Goal: Answer question/provide support

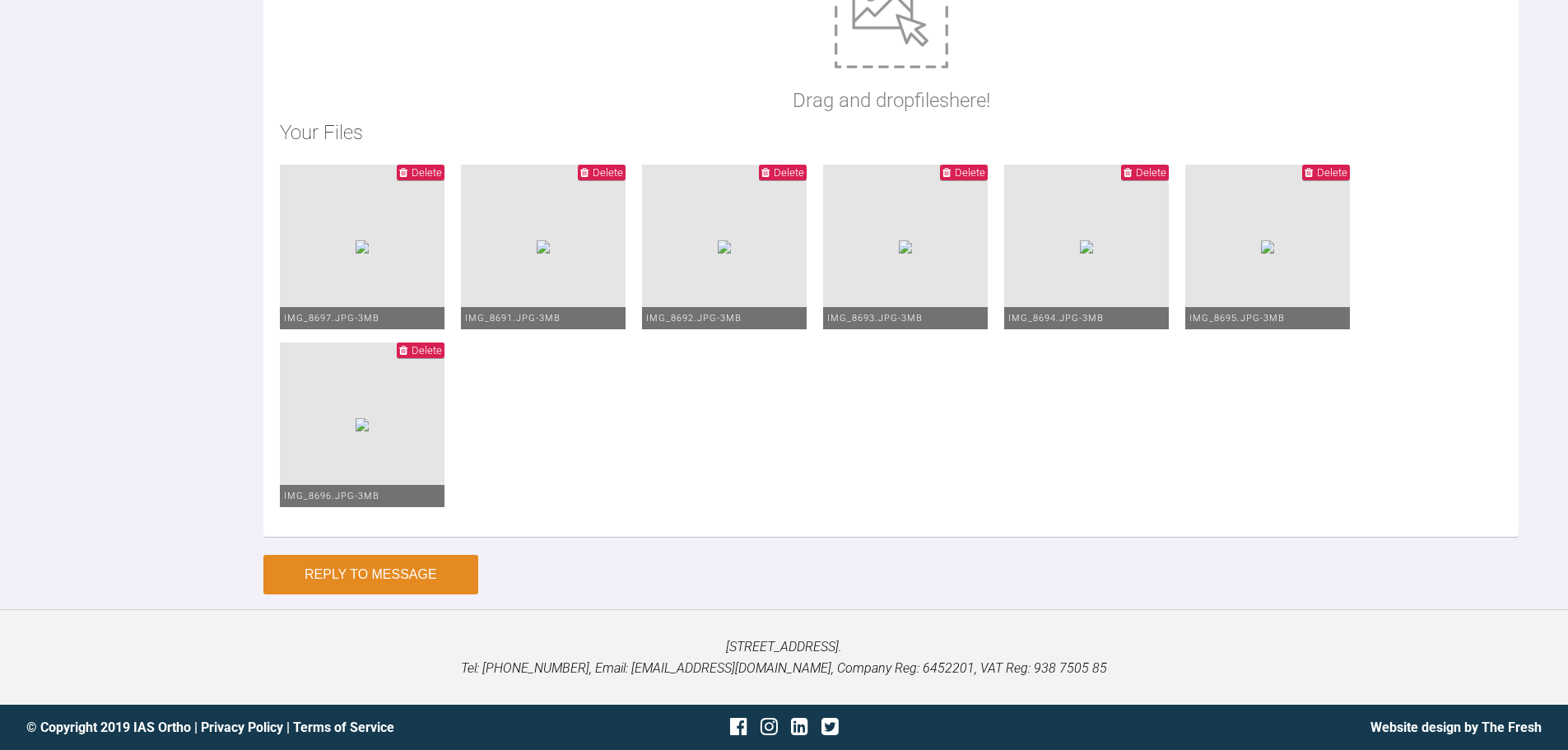
click at [443, 595] on button "Reply to Message" at bounding box center [370, 575] width 215 height 40
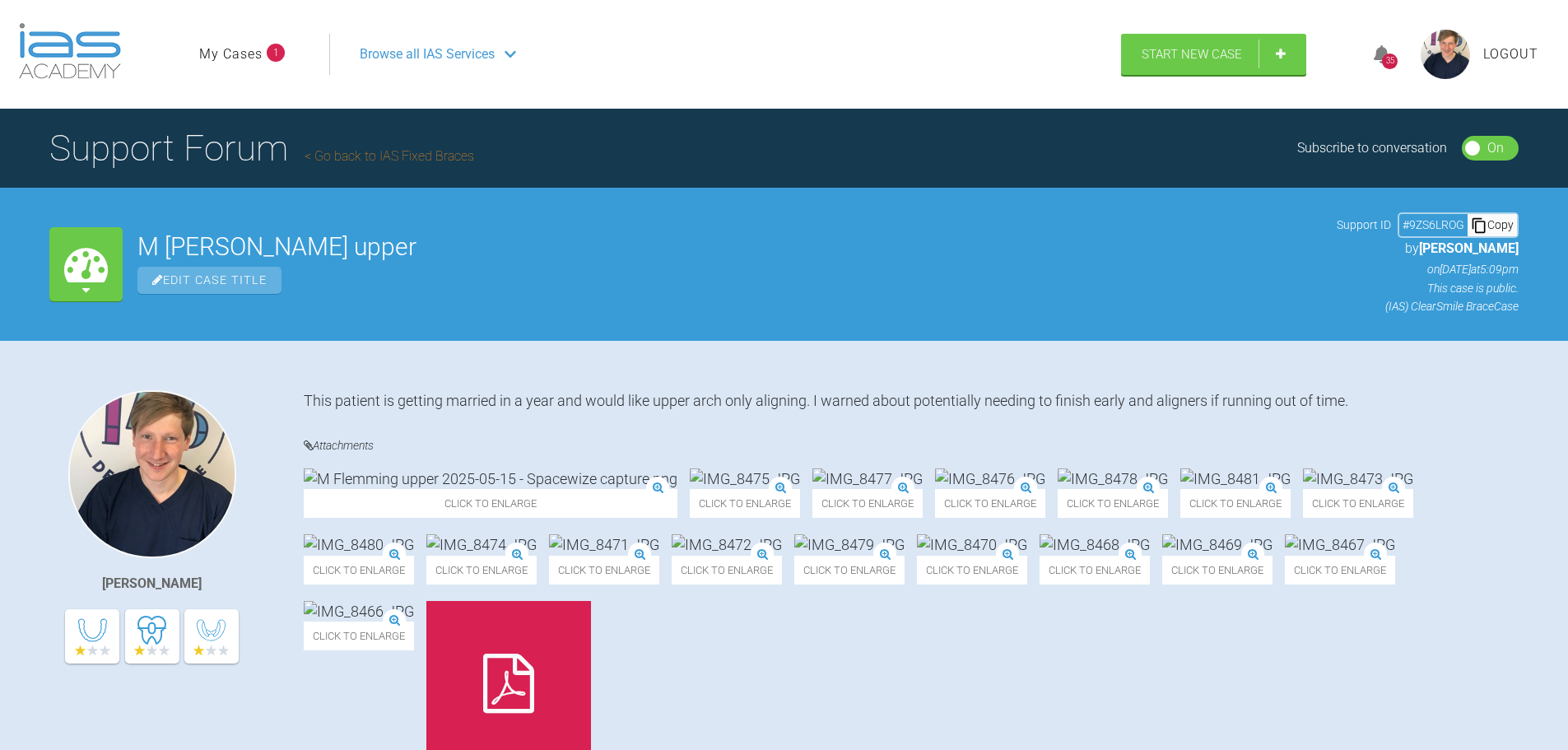
click at [239, 51] on link "My Cases" at bounding box center [230, 54] width 63 height 21
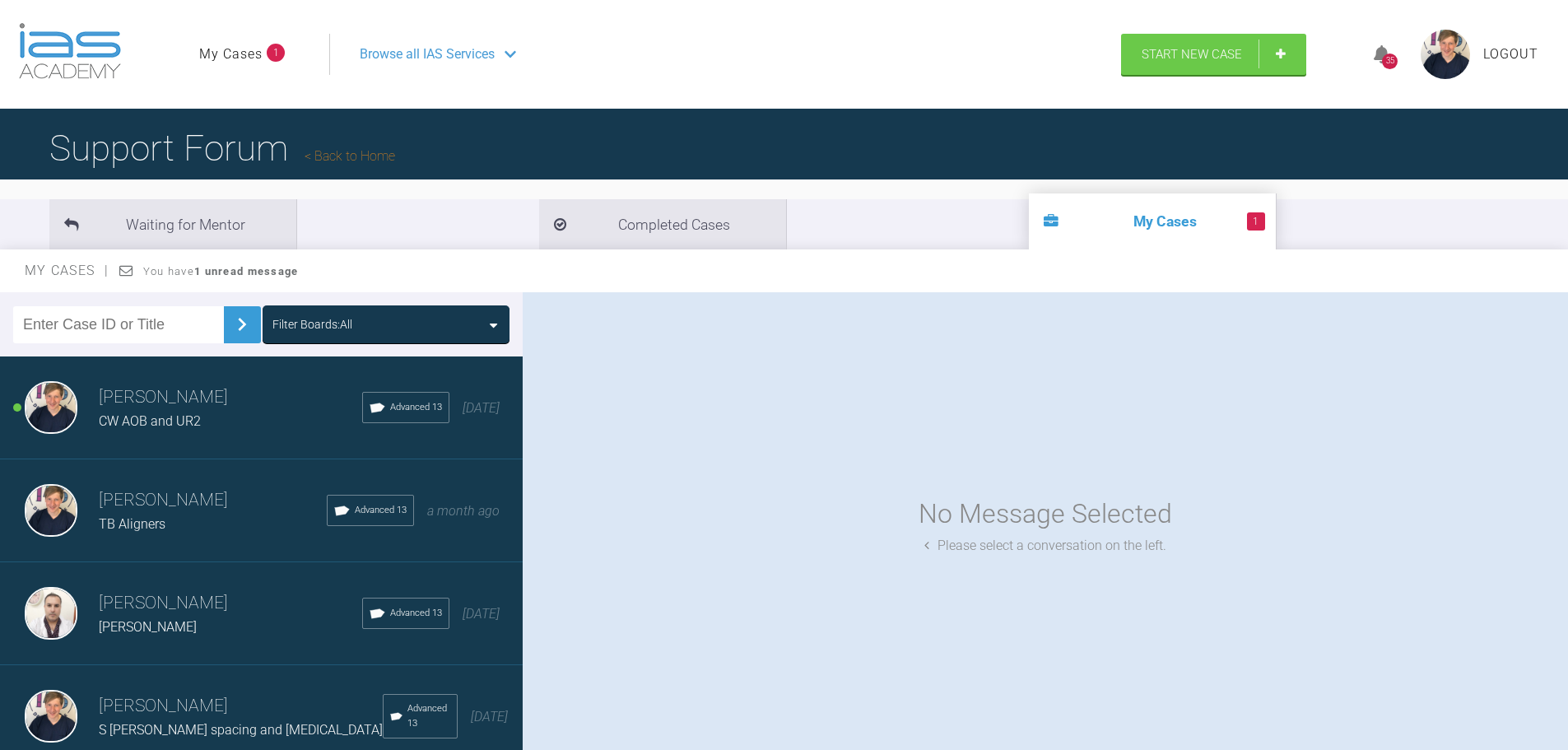
click at [227, 411] on div "CW AOB and UR2" at bounding box center [230, 421] width 263 height 21
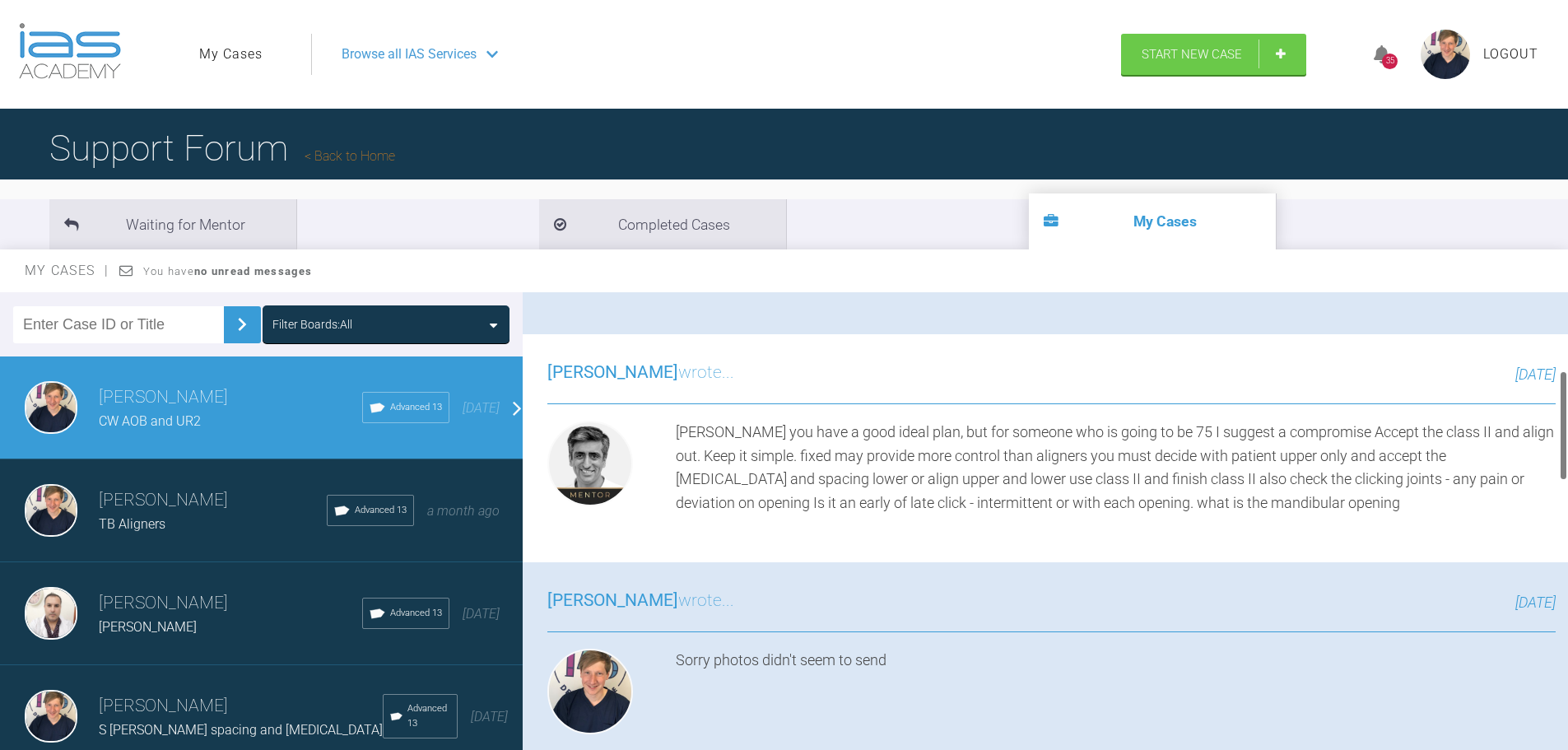
scroll to position [329, 0]
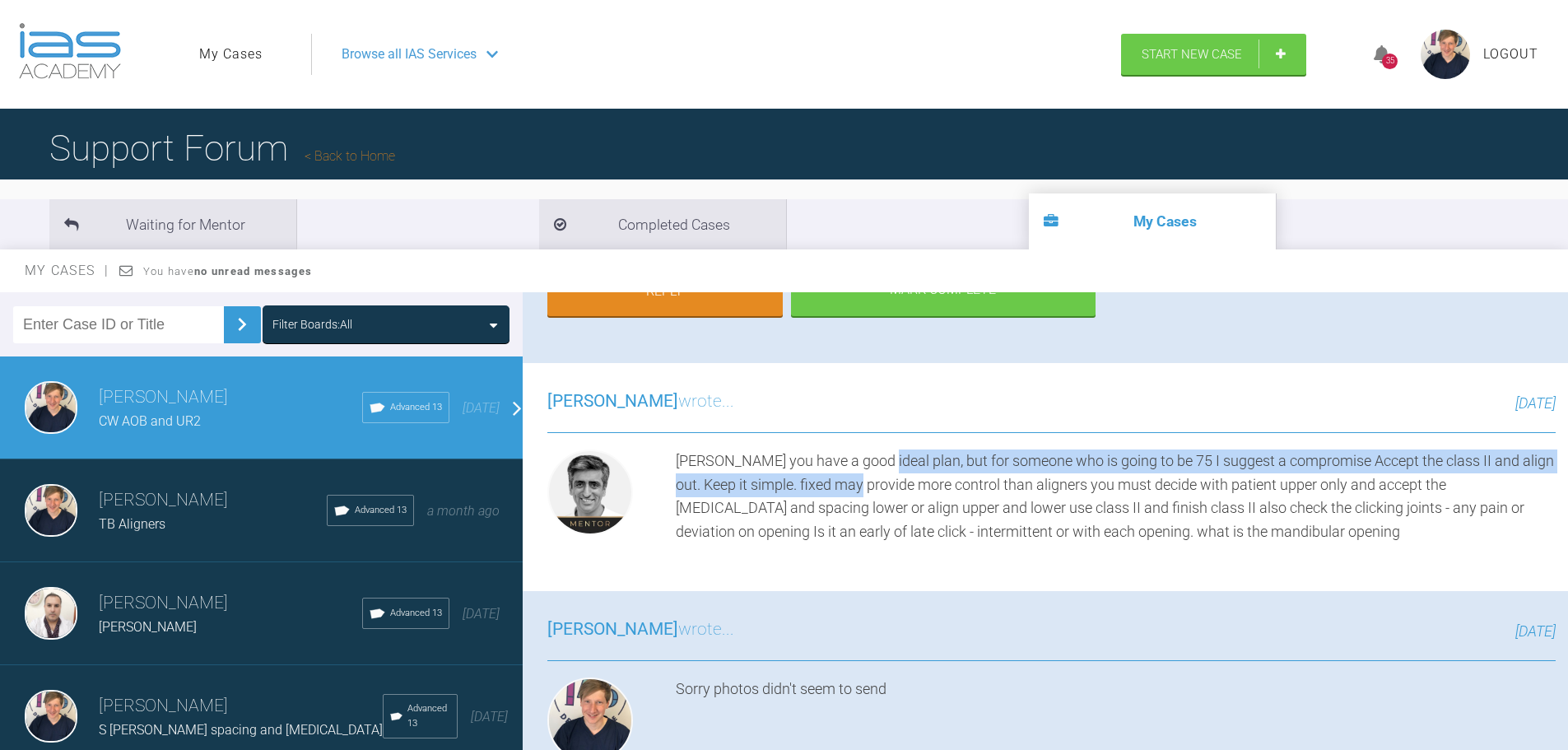
drag, startPoint x: 877, startPoint y: 460, endPoint x: 898, endPoint y: 489, distance: 35.8
click at [898, 489] on div "[PERSON_NAME] you have a good ideal plan, but for someone who is going to be 75…" at bounding box center [1115, 497] width 880 height 94
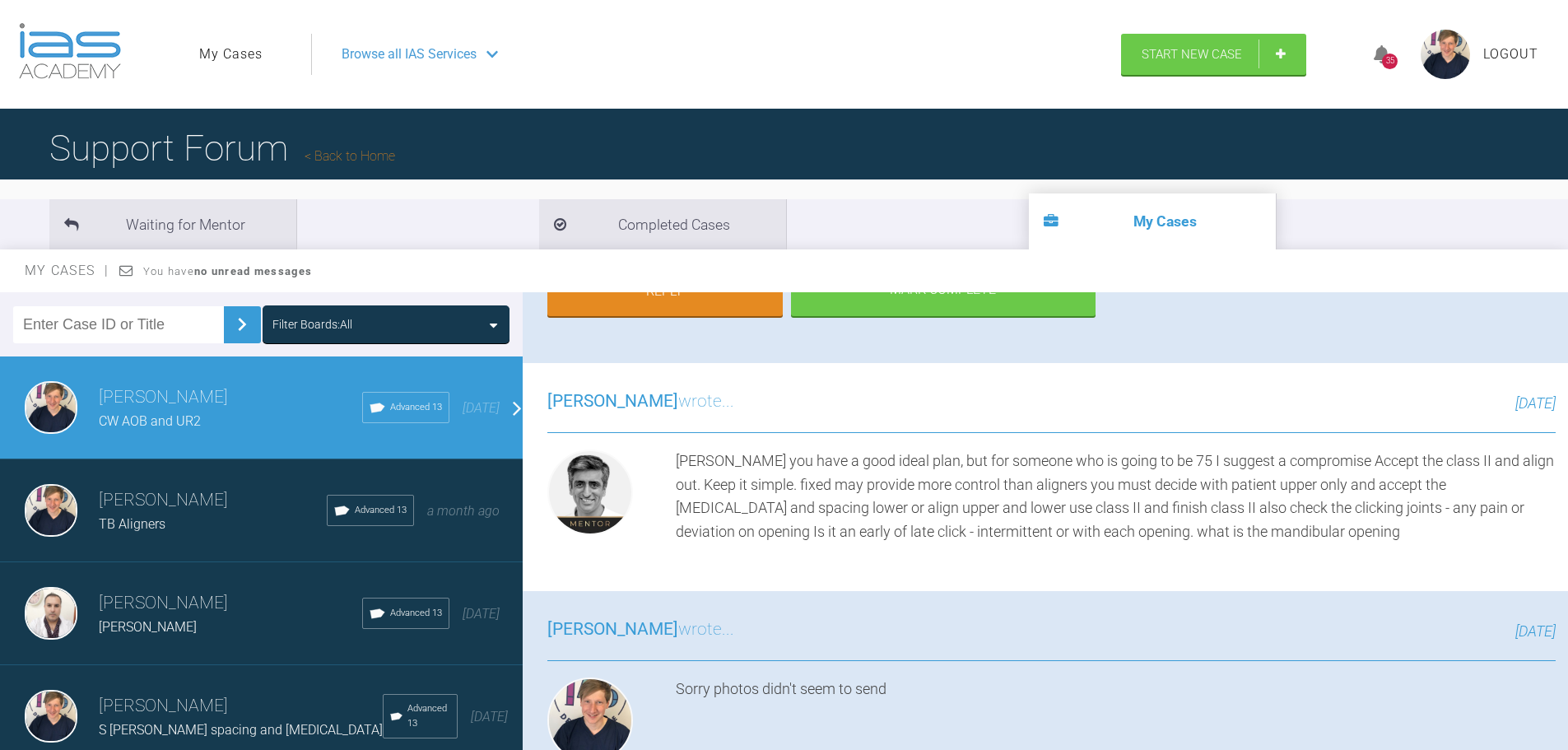
click at [1271, 535] on div "[PERSON_NAME] you have a good ideal plan, but for someone who is going to be 75…" at bounding box center [1115, 497] width 880 height 94
drag, startPoint x: 1264, startPoint y: 535, endPoint x: 1063, endPoint y: 552, distance: 201.7
click at [1063, 552] on div "[PERSON_NAME] wrote... [DATE] [PERSON_NAME] you have a good ideal plan, but for…" at bounding box center [1052, 477] width 1058 height 228
drag, startPoint x: 718, startPoint y: 472, endPoint x: 831, endPoint y: 478, distance: 113.2
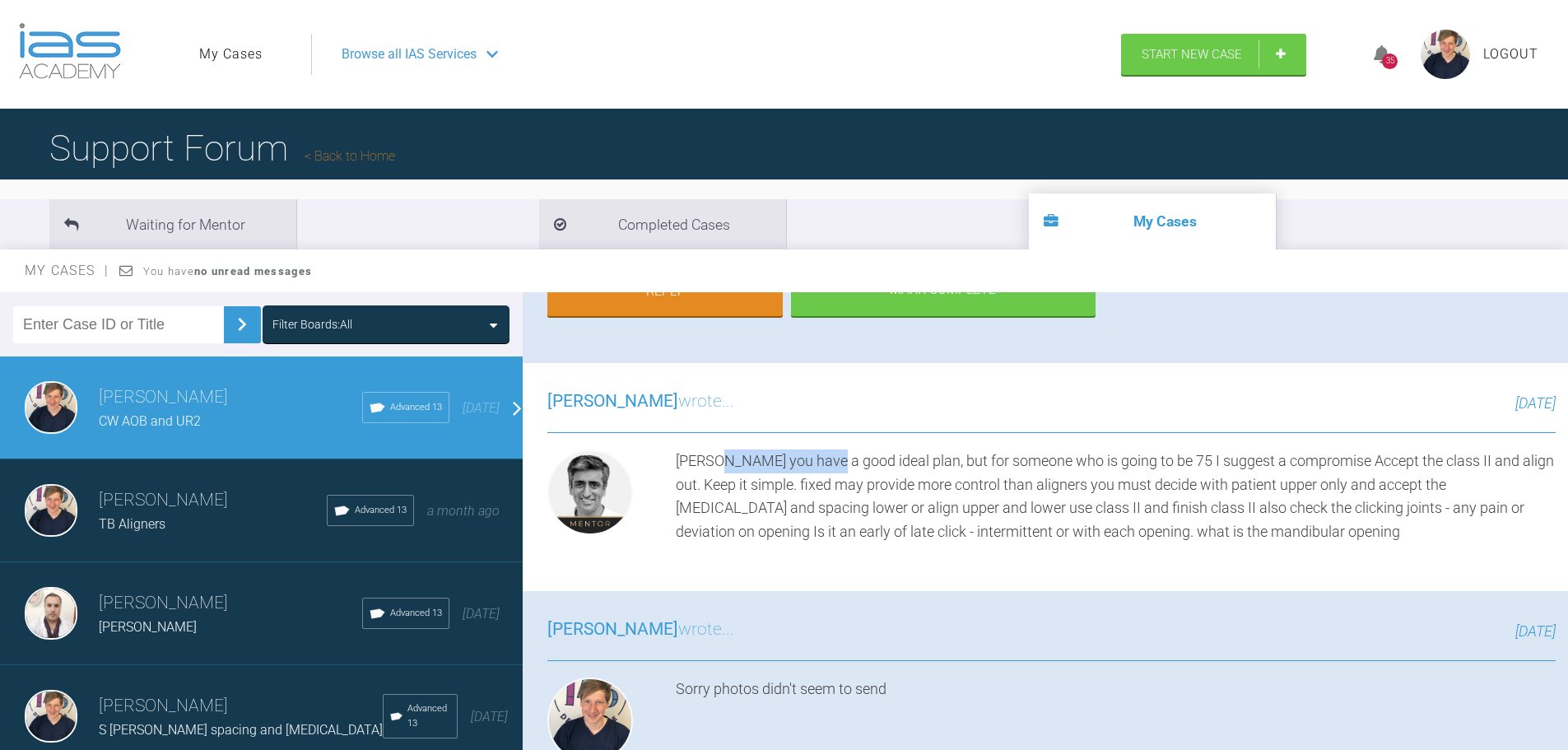
click at [827, 472] on div "[PERSON_NAME] you have a good ideal plan, but for someone who is going to be 75…" at bounding box center [1115, 497] width 880 height 94
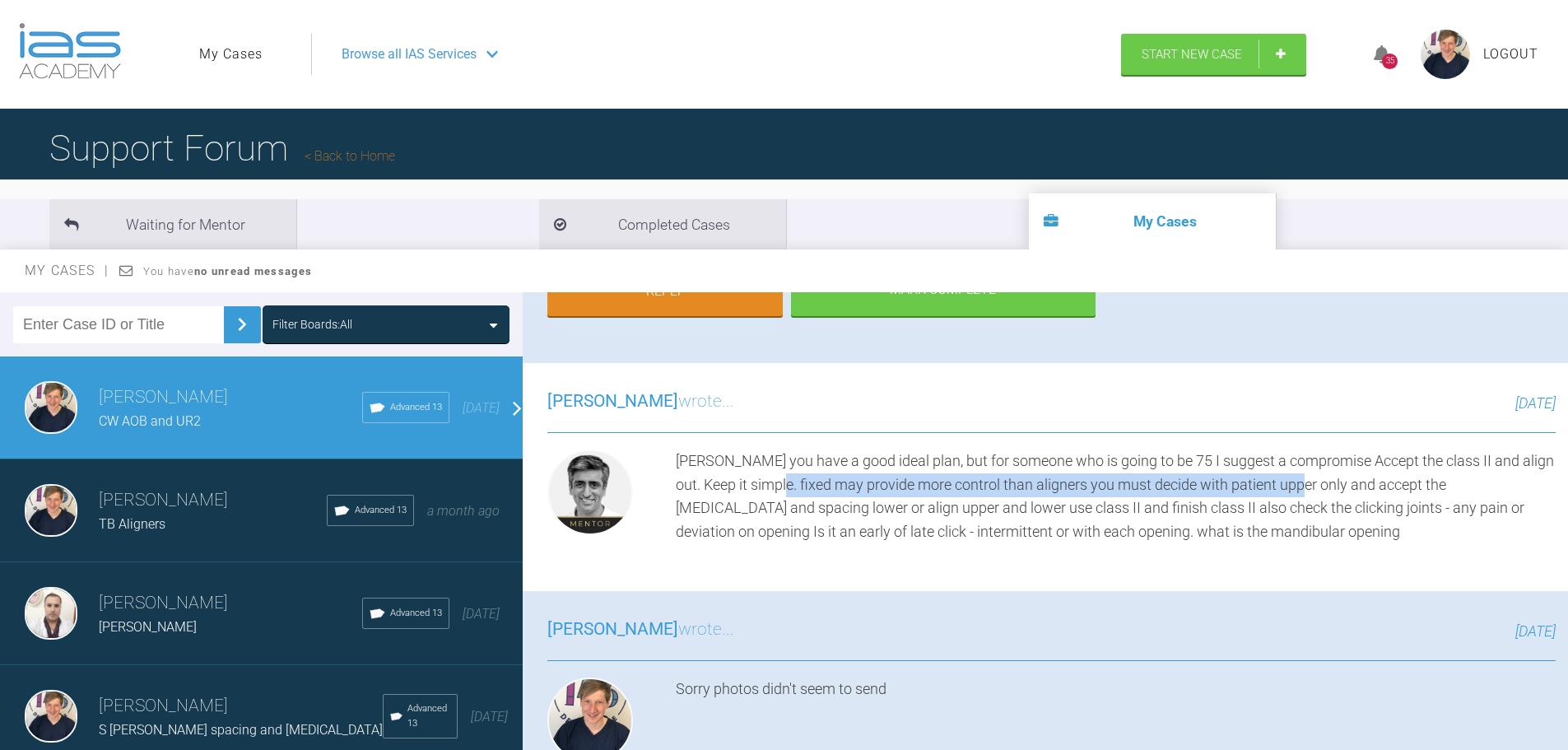
drag, startPoint x: 810, startPoint y: 483, endPoint x: 1333, endPoint y: 482, distance: 523.0
click at [1333, 482] on div "[PERSON_NAME] you have a good ideal plan, but for someone who is going to be 75…" at bounding box center [1115, 497] width 880 height 94
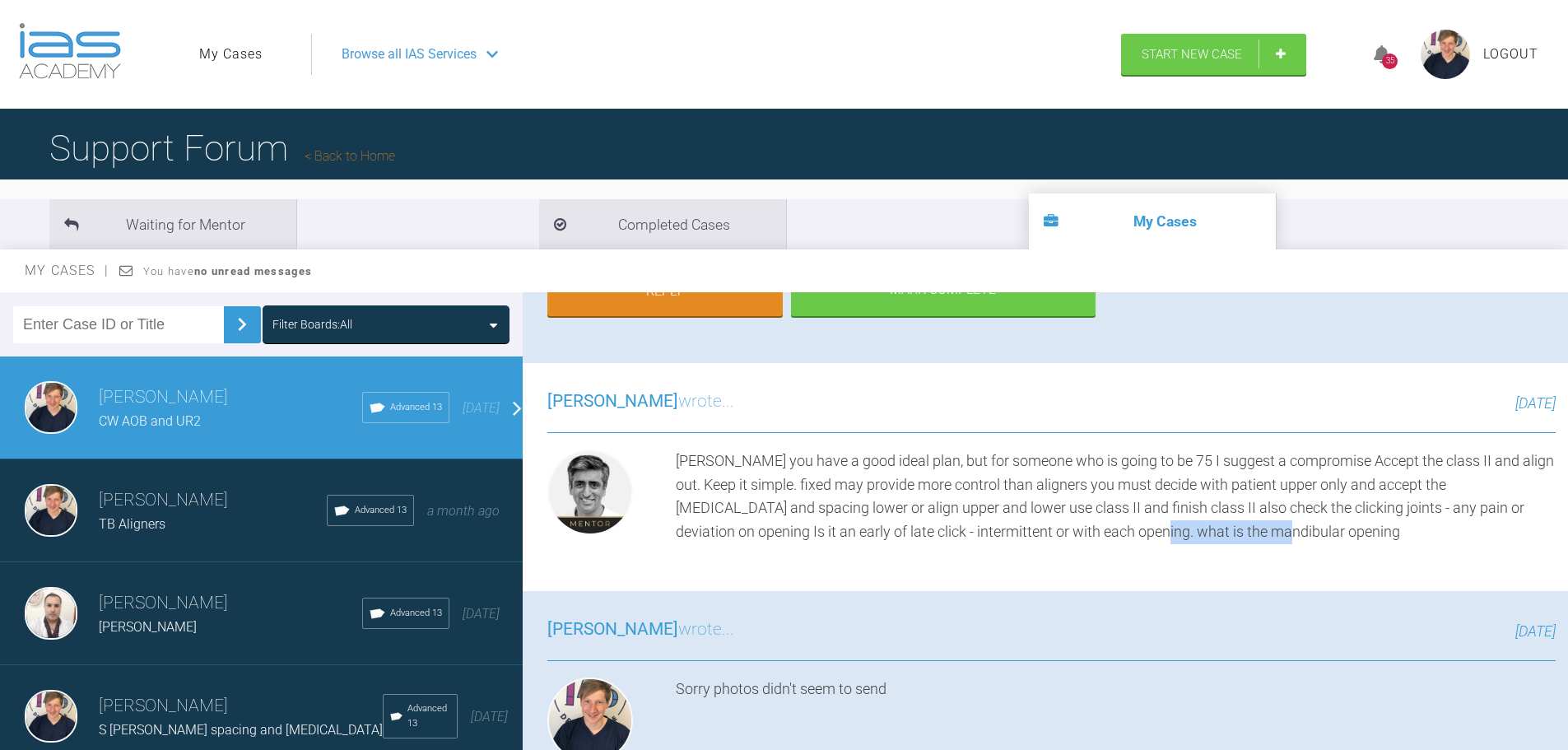
drag, startPoint x: 1250, startPoint y: 535, endPoint x: 1115, endPoint y: 538, distance: 135.0
click at [1115, 538] on div "[PERSON_NAME] you have a good ideal plan, but for someone who is going to be 75…" at bounding box center [1115, 497] width 880 height 94
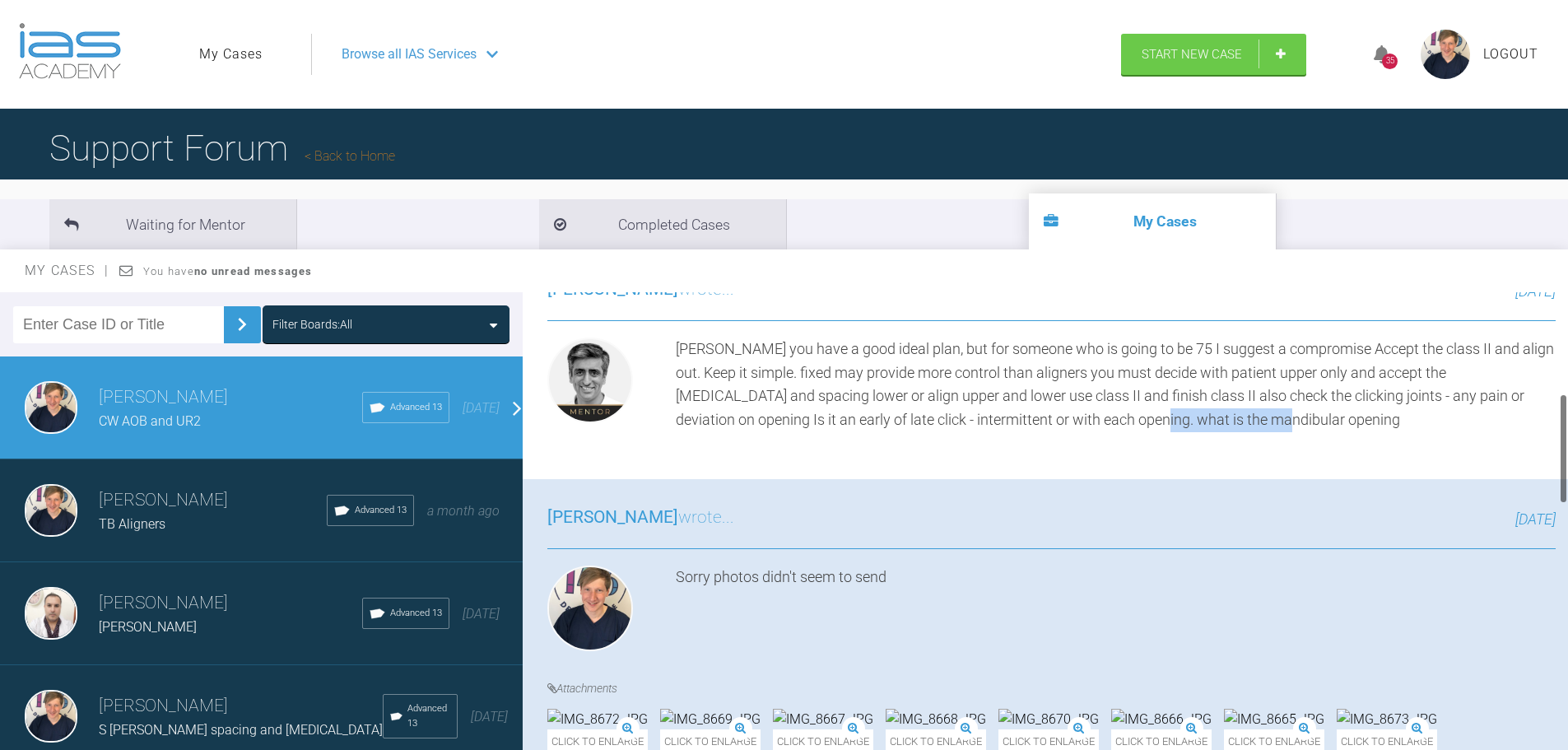
scroll to position [412, 0]
